Goal: Check status: Check status

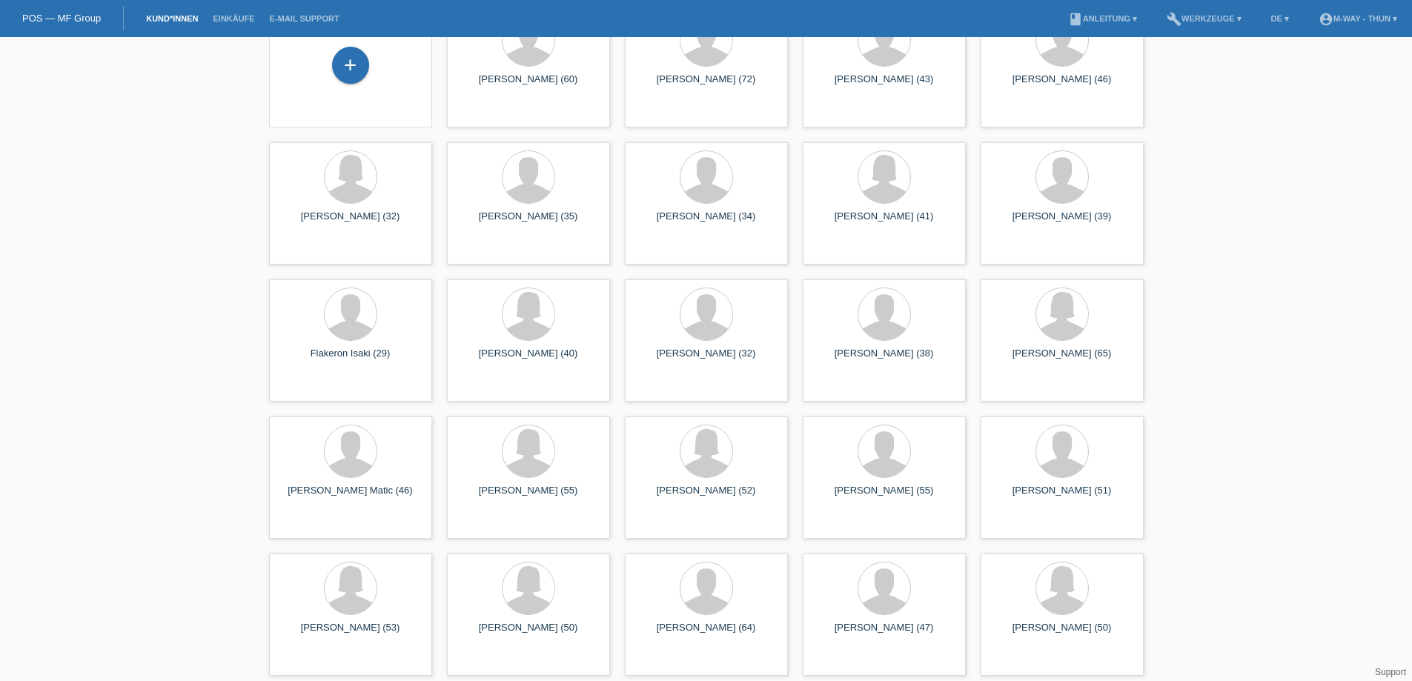
scroll to position [95, 0]
click at [166, 333] on div "close filter_list view_module Alle Kund*innen anzeigen star Markierte [PERSON_N…" at bounding box center [706, 311] width 1412 height 739
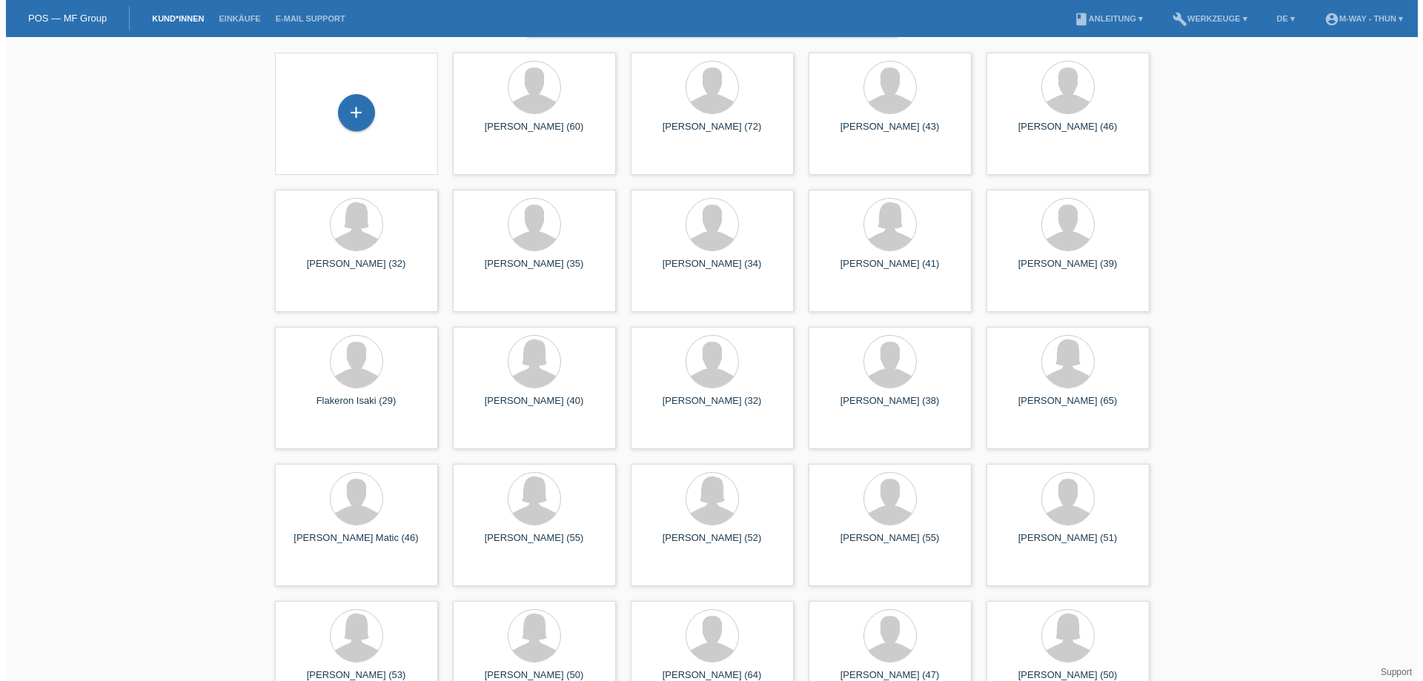
scroll to position [0, 0]
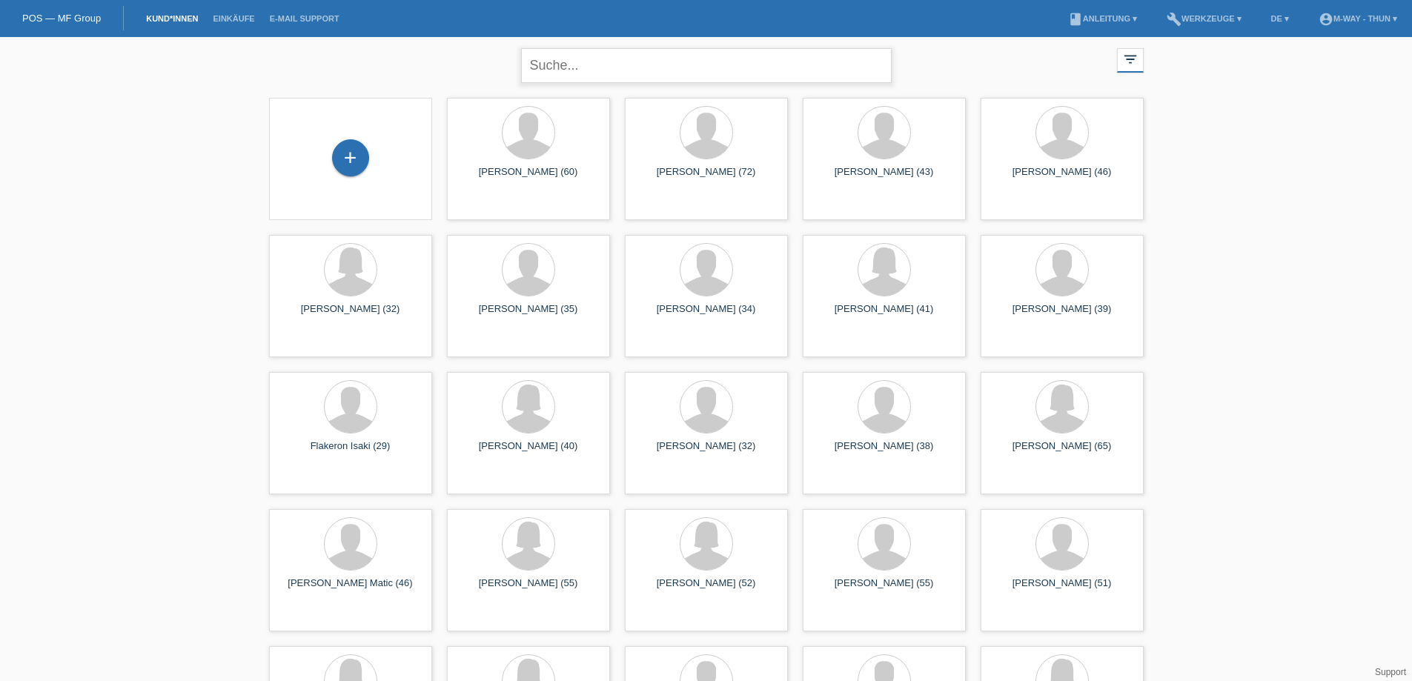
click at [606, 59] on input "text" at bounding box center [706, 65] width 371 height 35
type input "[PERSON_NAME]"
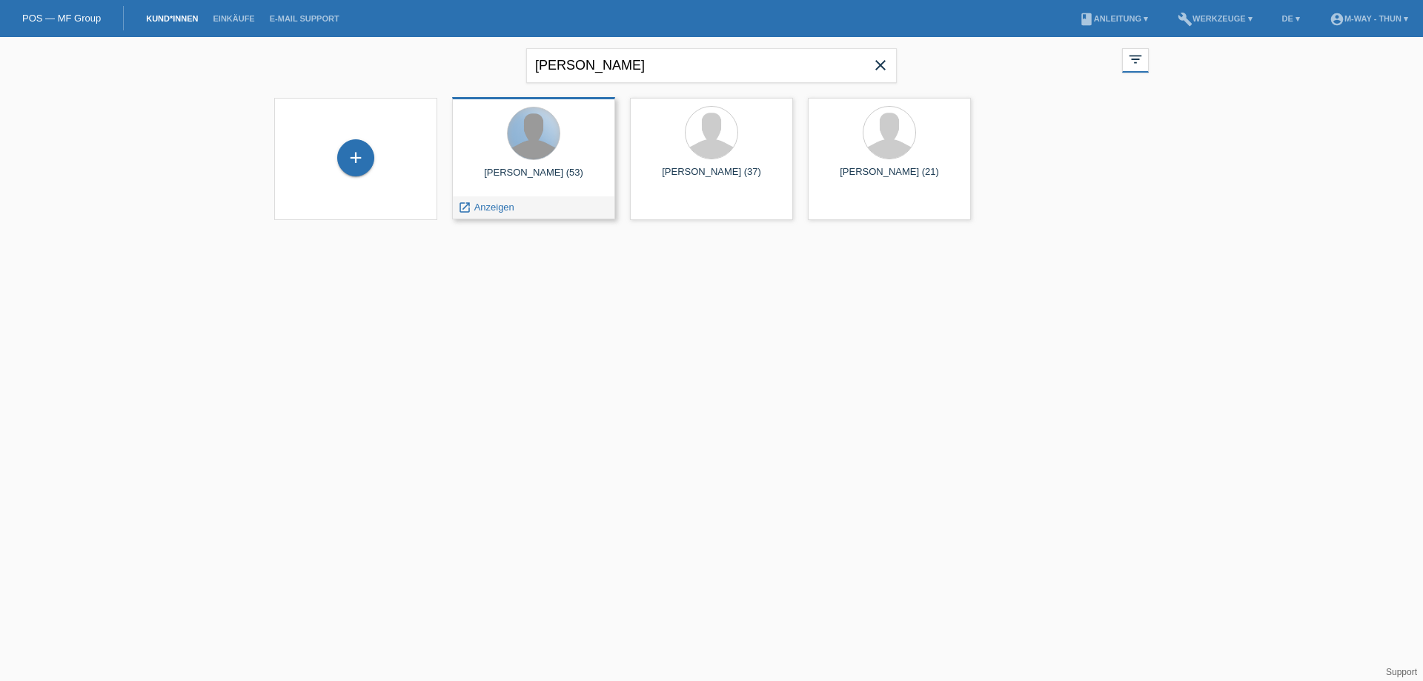
click at [527, 146] on div at bounding box center [534, 133] width 52 height 52
click at [531, 171] on div "[PERSON_NAME] (53)" at bounding box center [533, 179] width 139 height 24
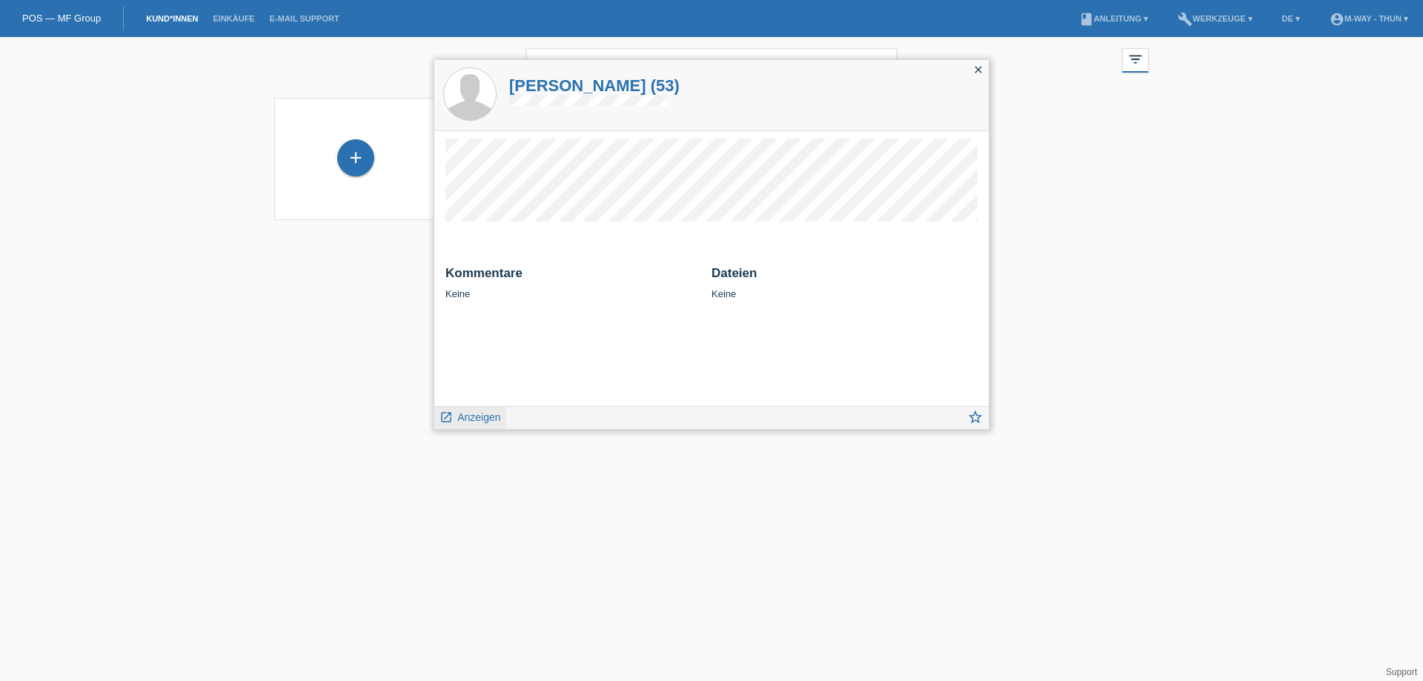
click at [464, 419] on span "Anzeigen" at bounding box center [478, 417] width 43 height 12
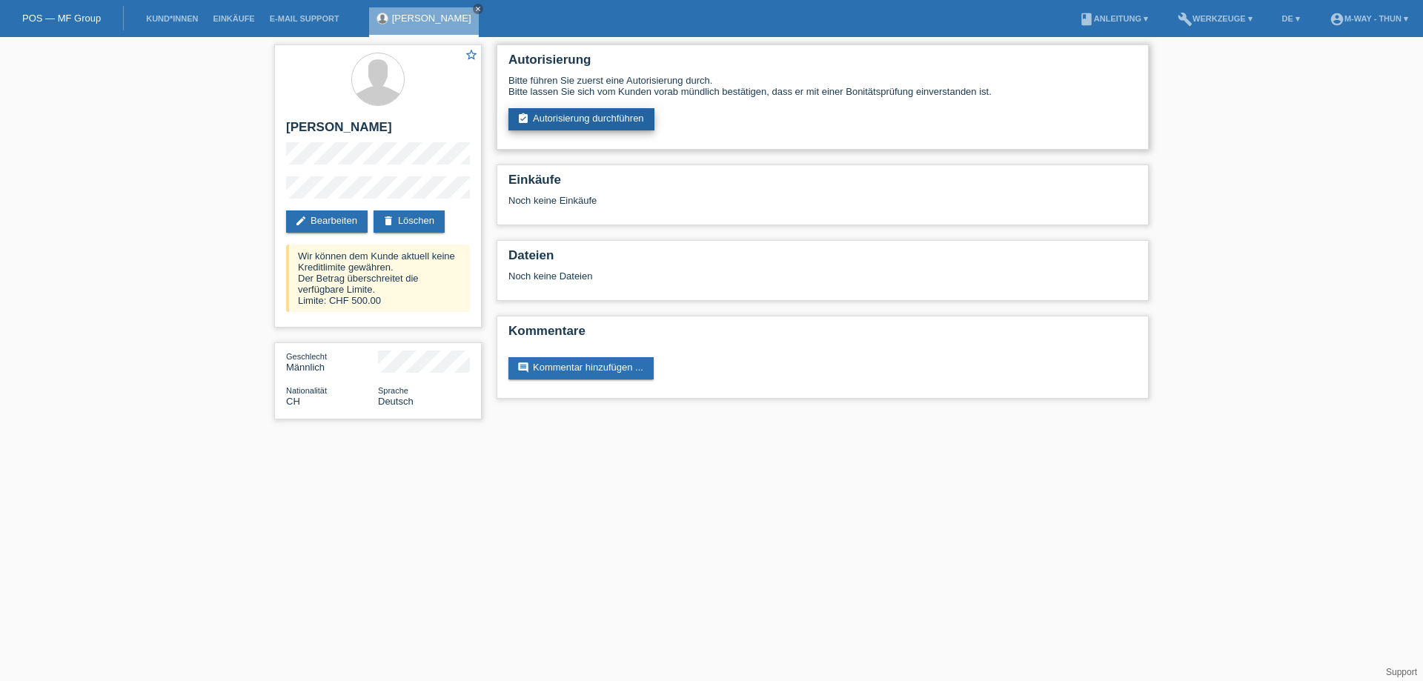
click at [557, 113] on link "assignment_turned_in Autorisierung durchführen" at bounding box center [582, 119] width 146 height 22
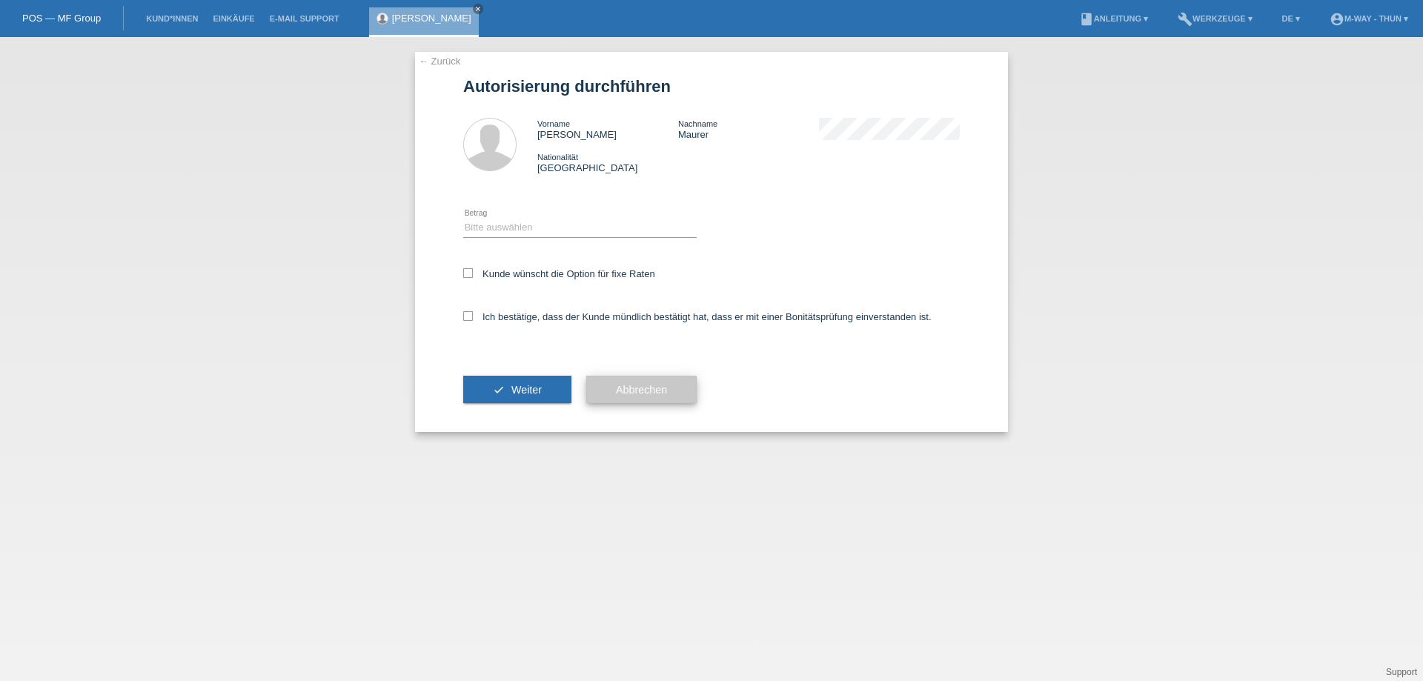
click at [630, 396] on button "Abbrechen" at bounding box center [641, 390] width 110 height 28
